Goal: Task Accomplishment & Management: Manage account settings

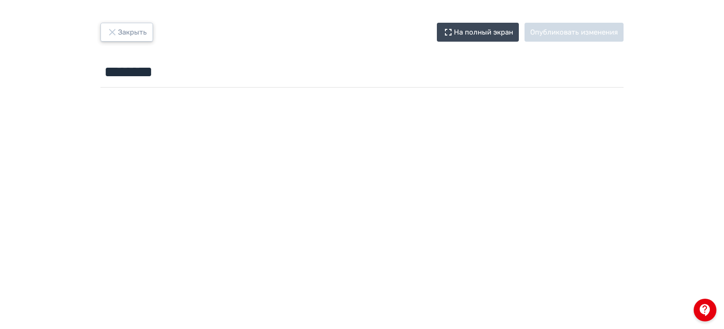
click at [117, 30] on icon "button" at bounding box center [112, 32] width 11 height 11
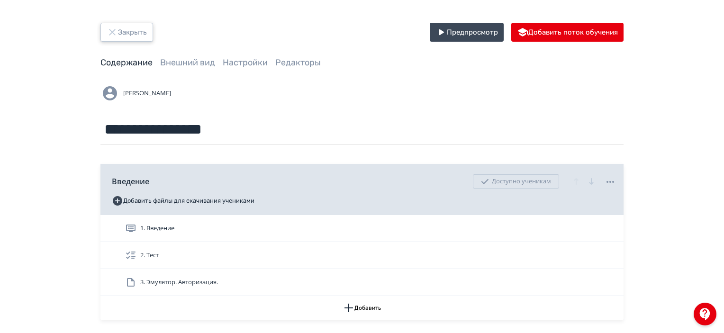
click at [138, 37] on button "Закрыть" at bounding box center [126, 32] width 53 height 19
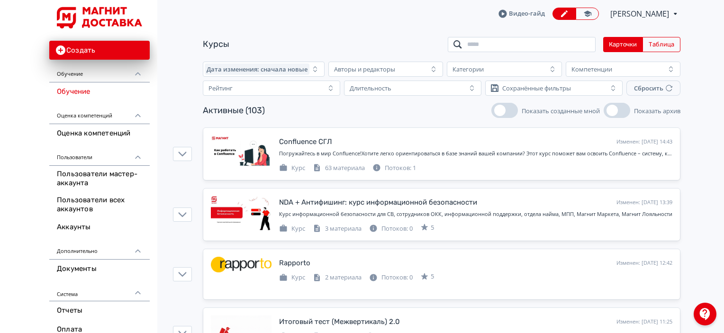
click at [528, 41] on input "search" at bounding box center [522, 44] width 148 height 15
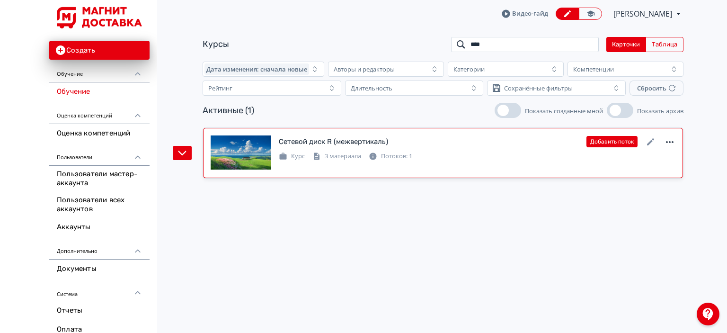
type input "****"
click at [669, 139] on icon at bounding box center [670, 141] width 11 height 11
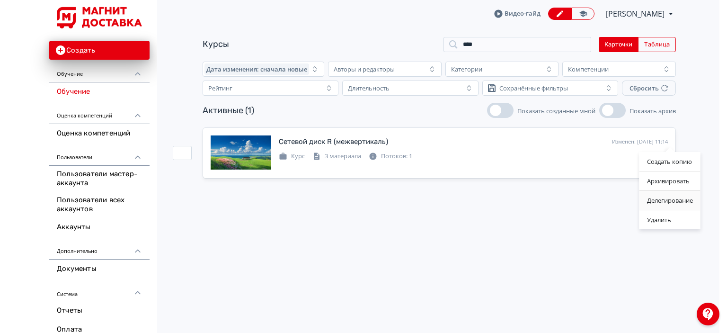
click at [676, 195] on div "Делегирование" at bounding box center [670, 200] width 61 height 19
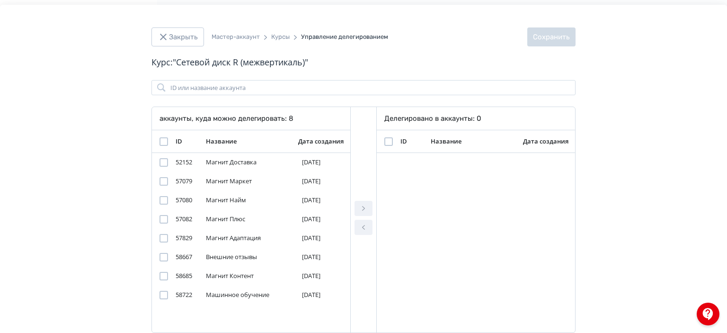
click at [158, 181] on div "Modal" at bounding box center [164, 181] width 24 height 20
click at [160, 181] on div "Modal" at bounding box center [164, 181] width 9 height 9
click at [362, 213] on icon "Modal" at bounding box center [363, 208] width 11 height 11
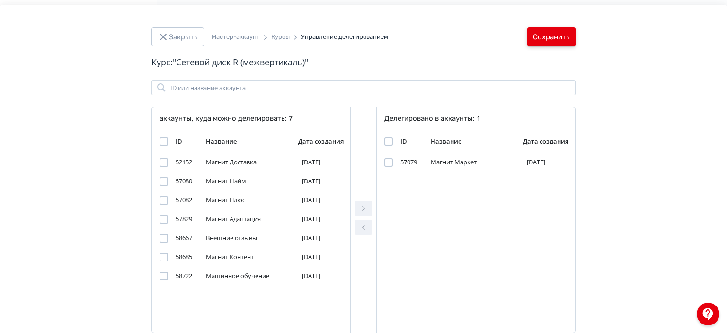
click at [571, 34] on button "Сохранить" at bounding box center [552, 36] width 48 height 19
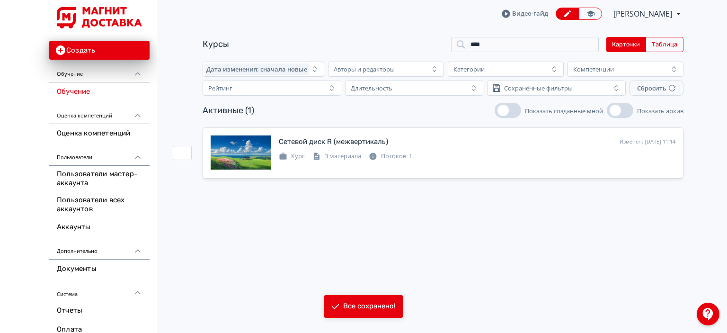
click at [639, 13] on span "[PERSON_NAME]" at bounding box center [644, 13] width 60 height 11
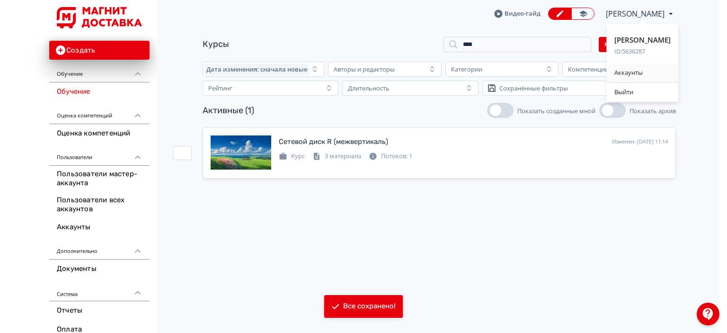
click at [638, 79] on div "Аккаунты" at bounding box center [643, 72] width 72 height 19
